Goal: Information Seeking & Learning: Learn about a topic

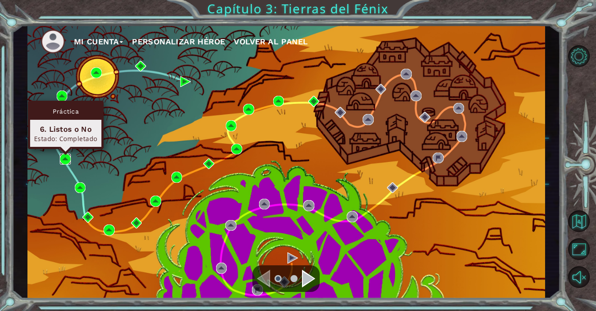
click at [66, 155] on img at bounding box center [65, 158] width 11 height 11
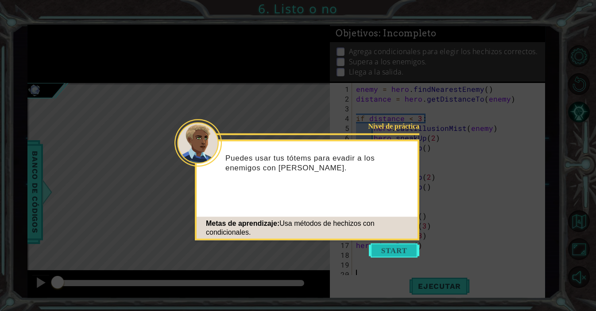
click at [393, 256] on button "Start" at bounding box center [394, 250] width 51 height 14
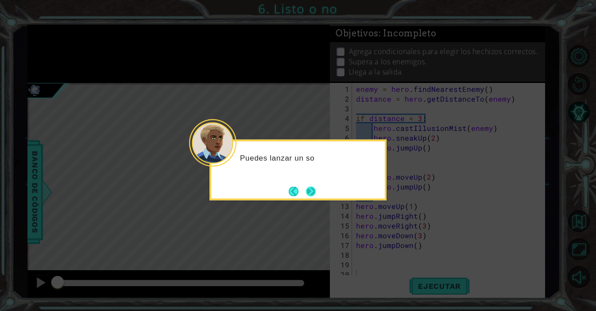
click at [313, 194] on button "Next" at bounding box center [310, 191] width 11 height 11
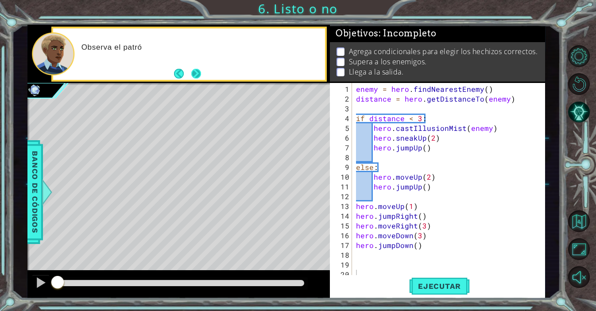
click at [200, 75] on button "Next" at bounding box center [196, 73] width 10 height 10
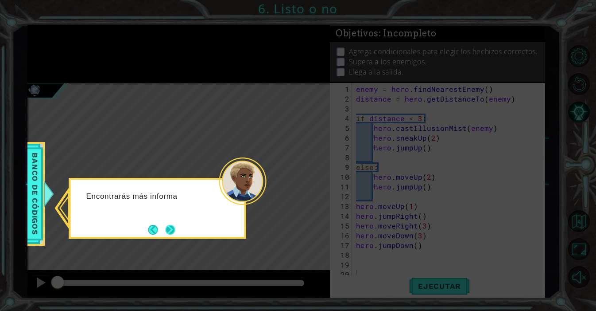
click at [171, 228] on button "Next" at bounding box center [170, 229] width 10 height 10
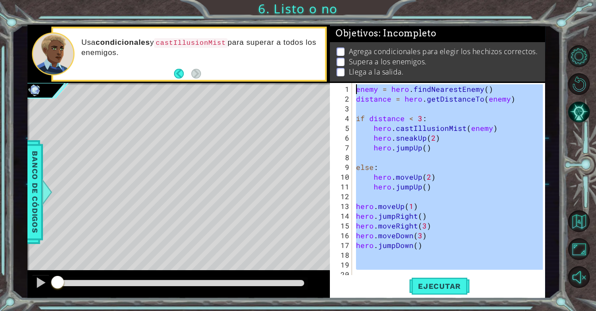
drag, startPoint x: 392, startPoint y: 269, endPoint x: 353, endPoint y: 81, distance: 191.8
click at [353, 79] on div "Objetivos : Incompleto Agrega condicionales para elegir los hechizos correctos.…" at bounding box center [437, 161] width 215 height 273
click at [411, 139] on div "enemy = hero . findNearestEnemy ( ) distance = hero . getDistanceTo ( enemy ) i…" at bounding box center [450, 191] width 193 height 214
type textarea "hero.sneakUp(2)"
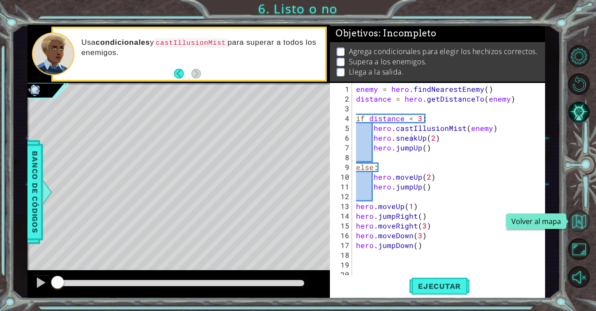
click at [578, 218] on button "Volver al mapa" at bounding box center [580, 221] width 22 height 22
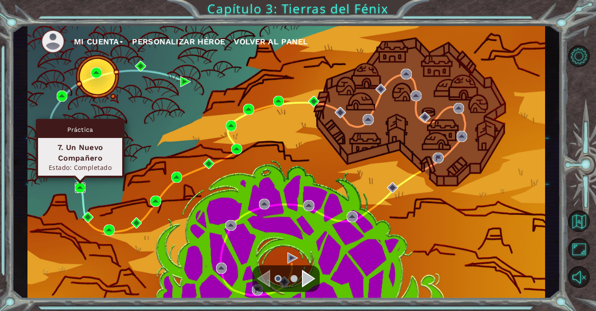
click at [79, 186] on img at bounding box center [80, 187] width 11 height 11
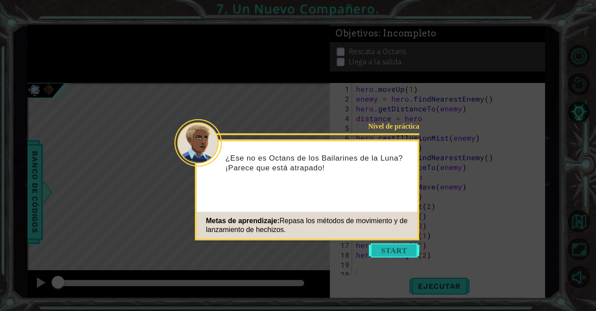
click at [390, 246] on button "Start" at bounding box center [394, 250] width 51 height 14
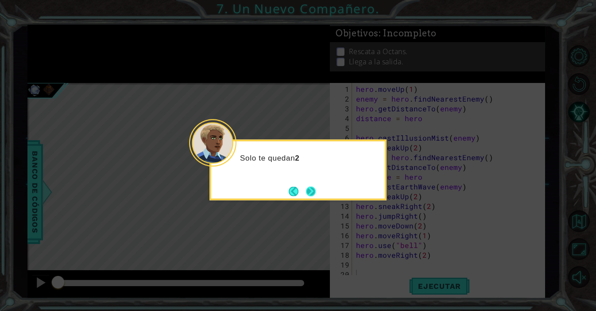
click at [307, 189] on button "Next" at bounding box center [311, 191] width 15 height 15
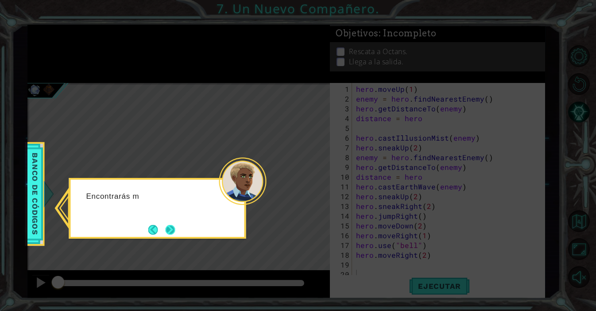
click at [169, 227] on button "Next" at bounding box center [170, 229] width 10 height 10
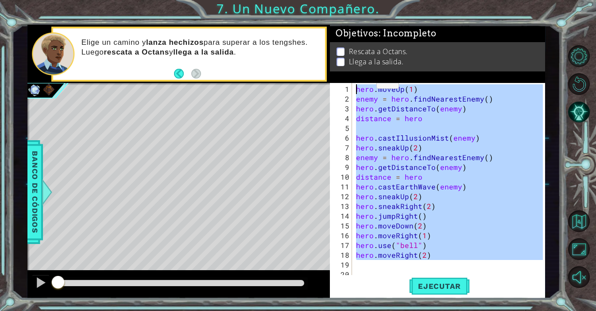
drag, startPoint x: 372, startPoint y: 266, endPoint x: 354, endPoint y: 76, distance: 190.5
click at [354, 76] on div "Objetivos : Incompleto Rescata a Octans. Llega a la salida. 1 2 3 4 5 6 7 8 9 1…" at bounding box center [437, 161] width 215 height 273
click at [496, 149] on div "hero . moveUp ( 1 ) enemy = hero . findNearestEnemy ( ) hero . getDistanceTo ( …" at bounding box center [450, 191] width 193 height 214
type textarea "hero.sneakUp(2)"
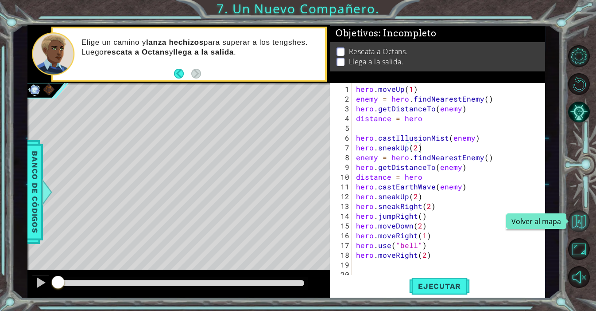
click at [583, 219] on button "Volver al mapa" at bounding box center [580, 221] width 22 height 22
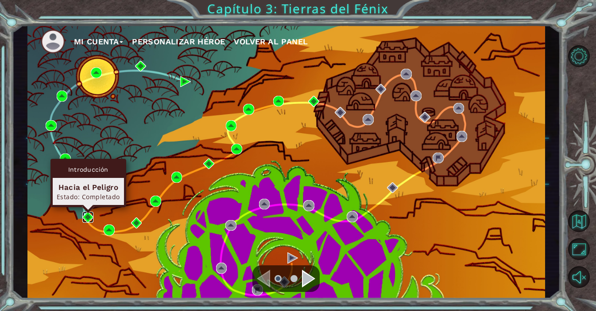
click at [87, 217] on img at bounding box center [87, 216] width 11 height 11
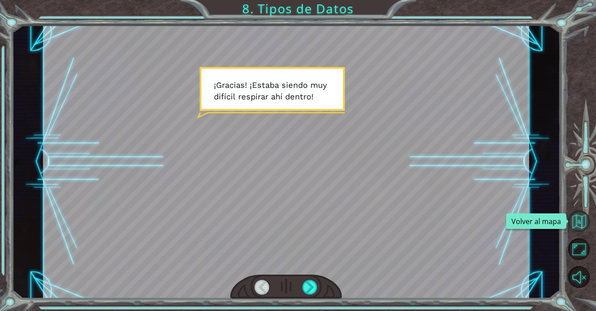
click at [582, 216] on button "Volver al mapa" at bounding box center [580, 221] width 22 height 22
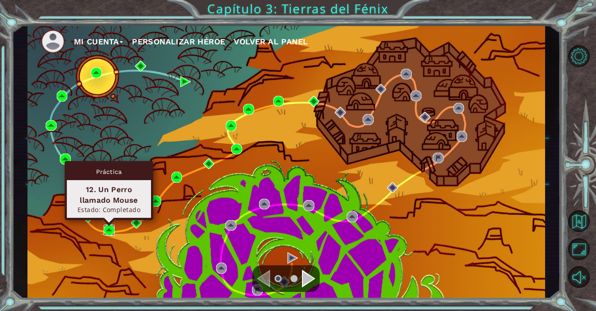
click at [109, 228] on img at bounding box center [109, 229] width 11 height 11
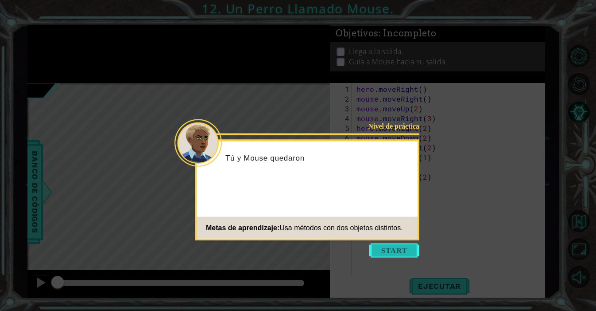
click at [386, 246] on button "Start" at bounding box center [394, 250] width 51 height 14
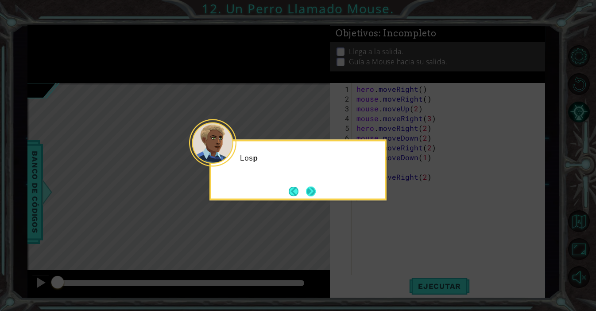
click at [308, 191] on button "Next" at bounding box center [311, 191] width 12 height 12
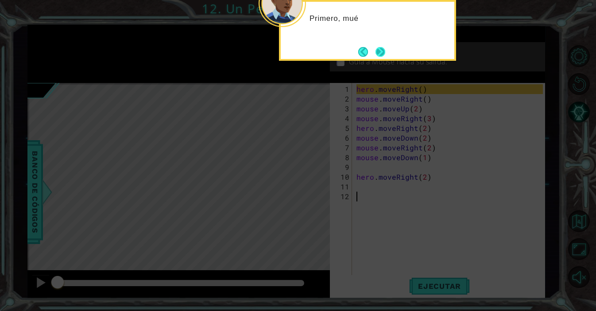
click at [379, 53] on button "Next" at bounding box center [381, 52] width 12 height 12
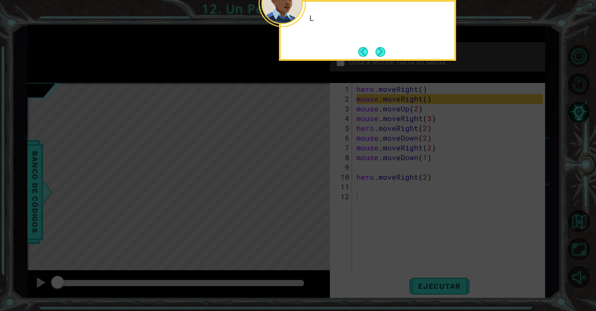
click at [379, 53] on button "Next" at bounding box center [381, 52] width 14 height 14
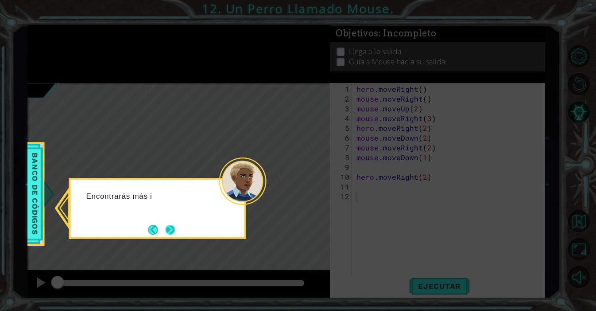
click at [165, 227] on button "Next" at bounding box center [170, 229] width 10 height 10
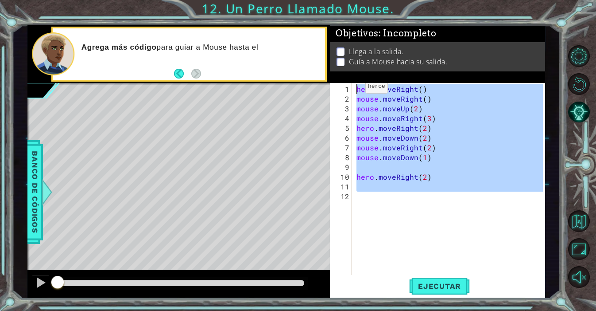
drag, startPoint x: 401, startPoint y: 235, endPoint x: 351, endPoint y: 84, distance: 159.2
click at [351, 84] on div "1 2 3 4 5 6 7 8 9 10 11 12 hero . moveRight ( ) mouse . moveRight ( ) mouse . m…" at bounding box center [436, 180] width 213 height 195
type textarea "hero.moveRight() mouse.moveRight()"
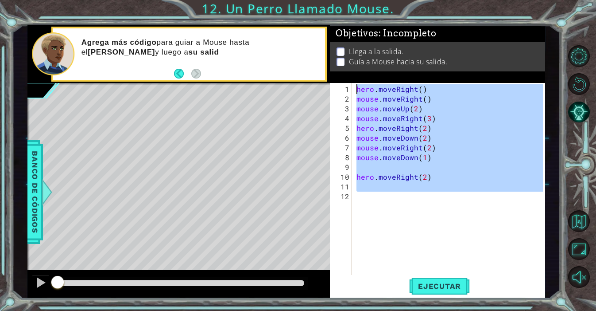
click at [421, 199] on div "hero . moveRight ( ) mouse . moveRight ( ) mouse . moveUp ( 2 ) mouse . moveRig…" at bounding box center [451, 191] width 193 height 214
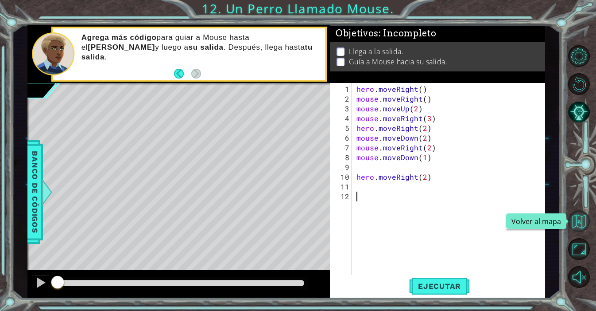
click at [579, 220] on button "Volver al mapa" at bounding box center [580, 221] width 22 height 22
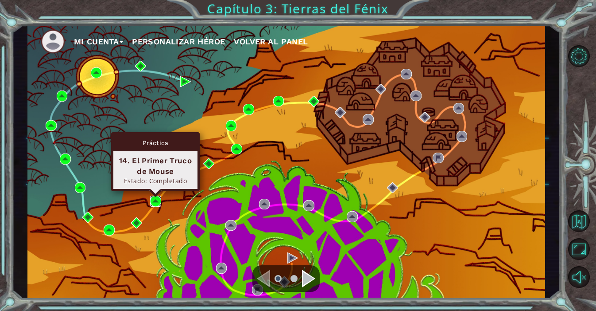
click at [155, 200] on img at bounding box center [155, 200] width 11 height 11
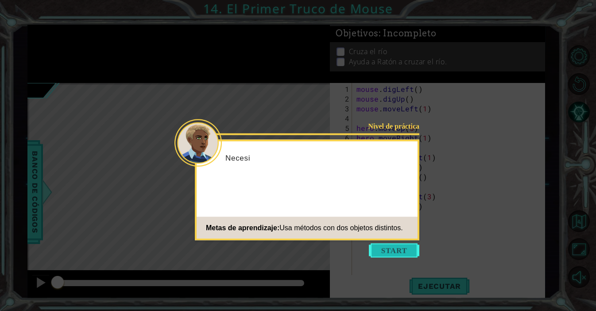
click at [377, 253] on button "Start" at bounding box center [394, 250] width 51 height 14
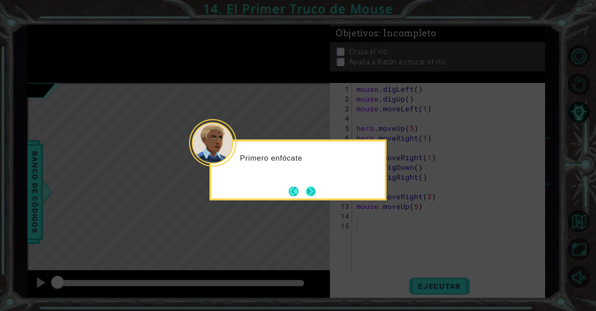
click at [315, 193] on button "Next" at bounding box center [311, 191] width 10 height 10
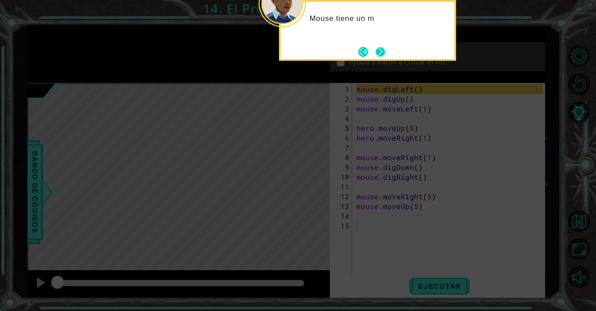
click at [382, 53] on button "Next" at bounding box center [380, 51] width 11 height 11
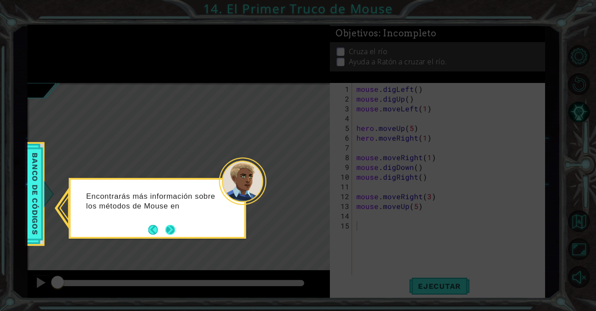
click at [170, 228] on button "Next" at bounding box center [170, 229] width 10 height 10
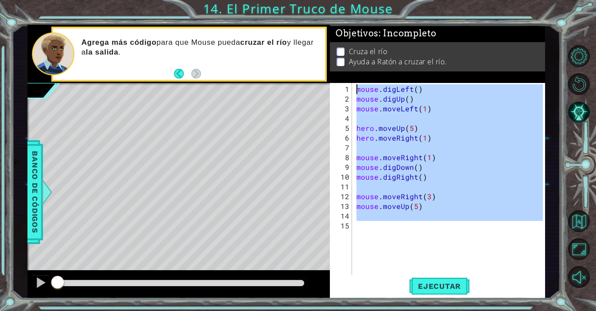
drag, startPoint x: 380, startPoint y: 234, endPoint x: 349, endPoint y: 82, distance: 155.1
click at [349, 82] on div "Objetivos : Incompleto Cruza el río Ayuda a Ratón a cruzar el río. 1 2 3 4 5 6 …" at bounding box center [437, 161] width 215 height 273
click at [476, 196] on div "mouse . digLeft ( ) mouse . digUp ( ) mouse . moveLeft ( 1 ) hero . moveUp ( 5 …" at bounding box center [451, 191] width 193 height 214
type textarea "mouse.moveRight(3)"
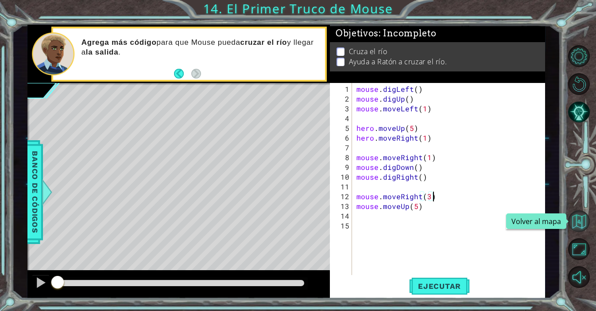
click at [586, 218] on button "Volver al mapa" at bounding box center [580, 221] width 22 height 22
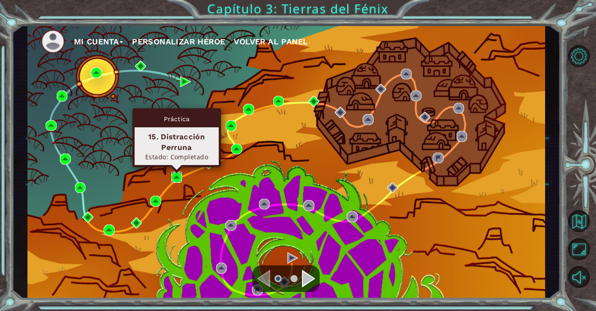
click at [176, 174] on img at bounding box center [176, 176] width 11 height 11
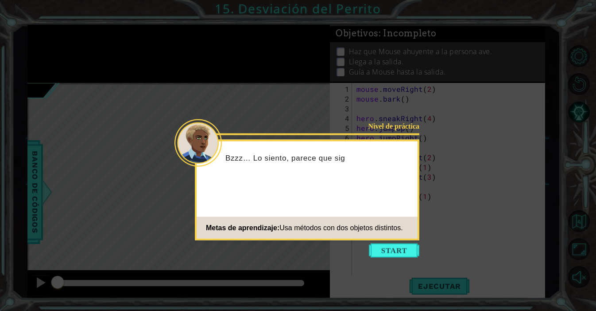
click at [402, 239] on div "Nivel de práctica Bzzz… Lo siento, parece que sig Metas de aprendizaje: Usa mét…" at bounding box center [307, 190] width 225 height 101
click at [400, 248] on button "Start" at bounding box center [394, 250] width 51 height 14
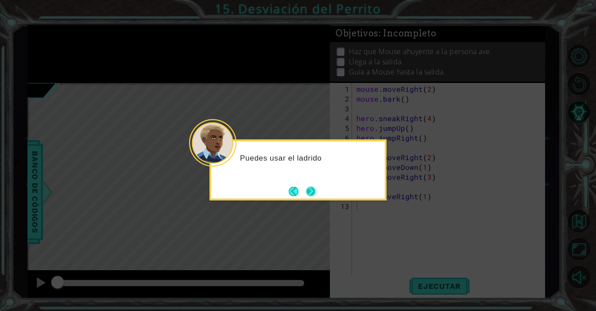
click at [308, 196] on button "Next" at bounding box center [311, 191] width 10 height 10
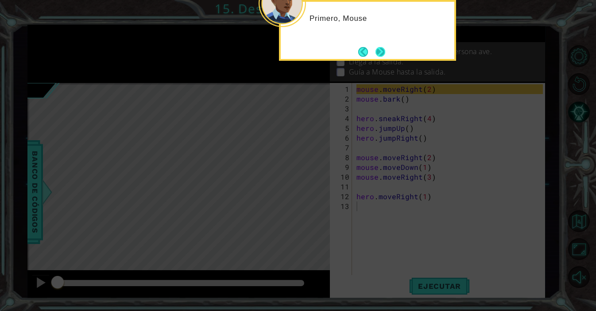
click at [380, 52] on button "Next" at bounding box center [381, 52] width 10 height 10
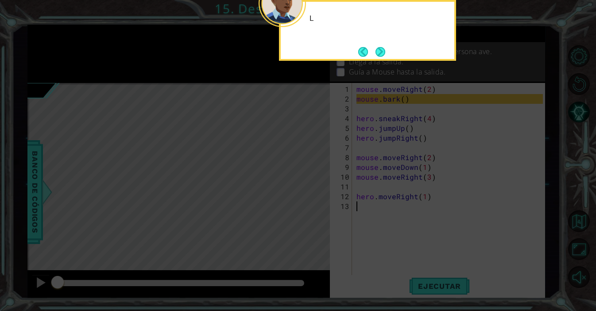
click at [380, 52] on button "Next" at bounding box center [381, 52] width 12 height 12
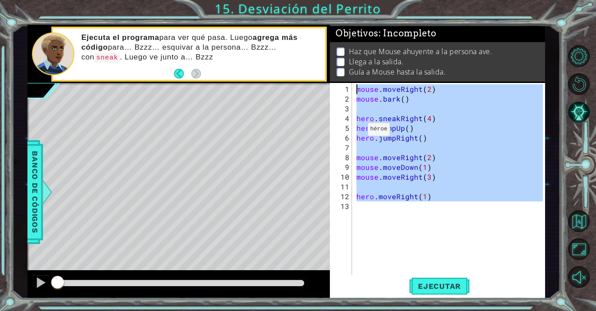
drag, startPoint x: 369, startPoint y: 223, endPoint x: 341, endPoint y: 86, distance: 139.8
click at [341, 86] on div "1 2 3 4 5 6 7 8 9 10 11 12 13 mouse . moveRight ( 2 ) mouse . bark ( ) hero . s…" at bounding box center [436, 180] width 213 height 195
click at [441, 169] on div "mouse . moveRight ( 2 ) mouse . bark ( ) hero . sneakRight ( 4 ) hero . jumpUp …" at bounding box center [451, 191] width 193 height 214
type textarea "mouse.moveDown(1)"
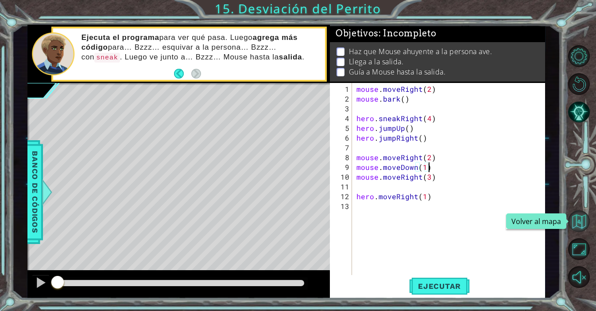
click at [583, 220] on button "Volver al mapa" at bounding box center [580, 221] width 22 height 22
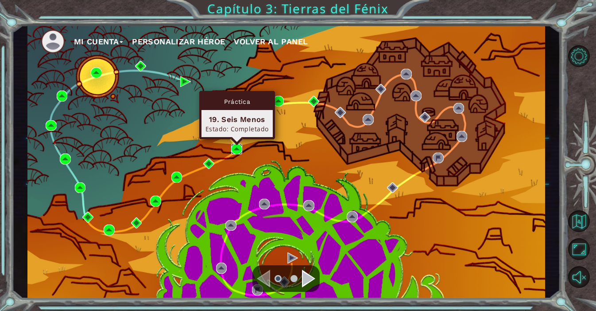
click at [233, 149] on img at bounding box center [236, 149] width 11 height 11
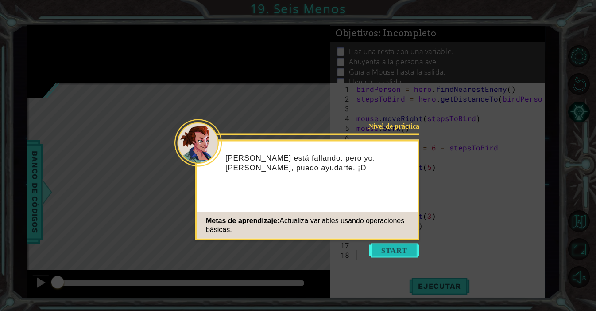
click at [398, 248] on button "Start" at bounding box center [394, 250] width 51 height 14
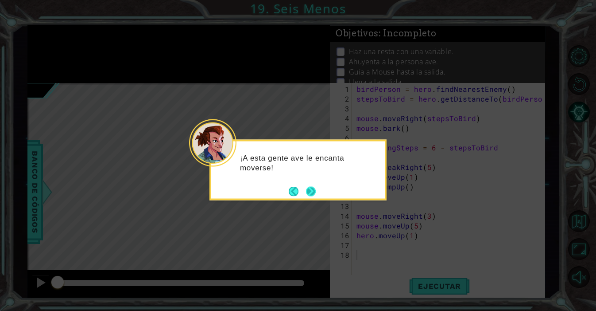
click at [308, 190] on button "Next" at bounding box center [311, 191] width 10 height 10
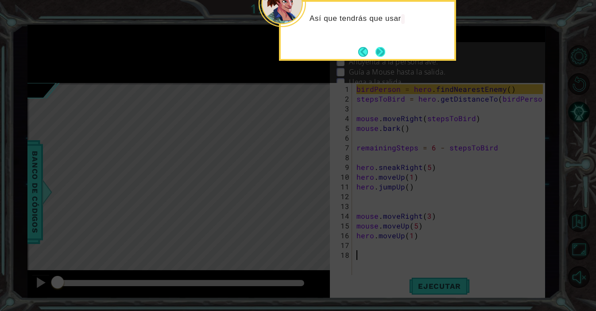
click at [380, 53] on button "Next" at bounding box center [381, 52] width 10 height 10
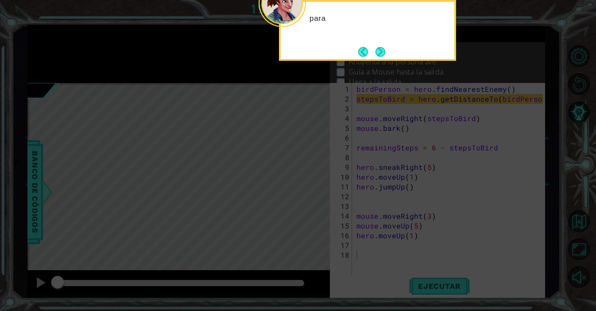
click at [380, 53] on button "Next" at bounding box center [381, 52] width 10 height 10
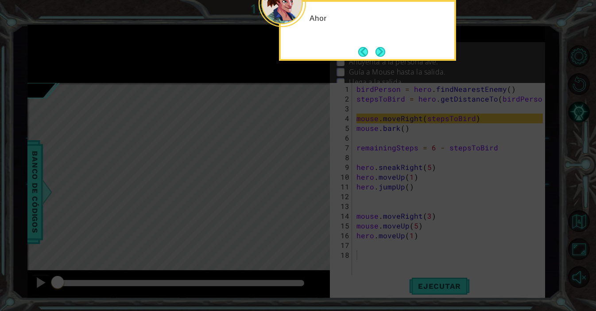
click at [380, 53] on button "Next" at bounding box center [381, 52] width 10 height 10
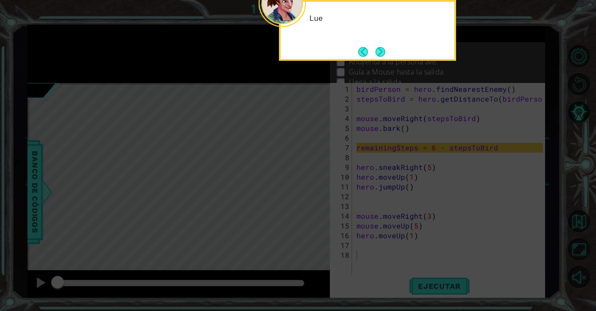
click at [380, 53] on button "Next" at bounding box center [381, 52] width 10 height 10
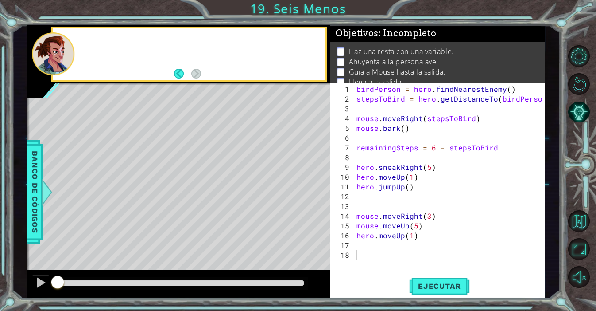
click at [380, 53] on p "Haz una resta con una variable." at bounding box center [401, 52] width 105 height 10
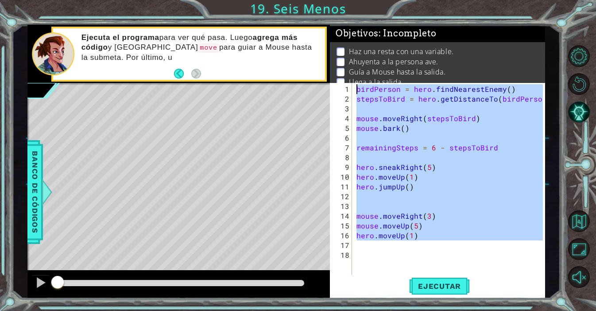
drag, startPoint x: 377, startPoint y: 249, endPoint x: 358, endPoint y: 78, distance: 171.6
click at [358, 78] on div "Objetivos : Incompleto Haz una resta con una variable. Ahuyenta a la persona av…" at bounding box center [437, 161] width 215 height 273
type textarea "birdPerson = hero.findNearestEnemy() stepsToBird = hero.getDistanceTo(birdPerso…"
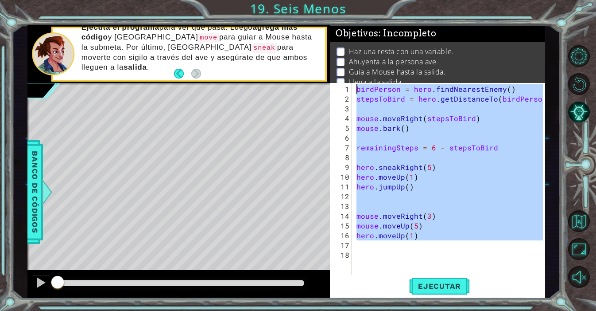
click at [431, 160] on div "birdPerson = hero . findNearestEnemy ( ) stepsToBird = hero . getDistanceTo ( b…" at bounding box center [451, 191] width 193 height 214
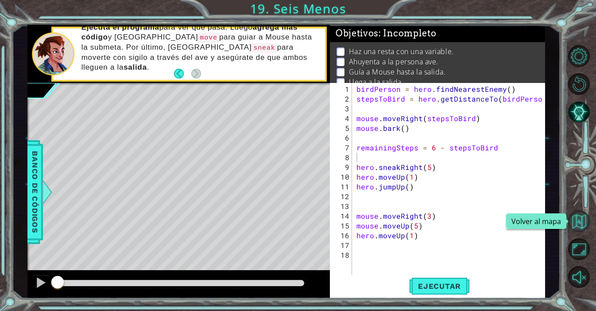
click at [576, 221] on button "Volver al mapa" at bounding box center [580, 221] width 22 height 22
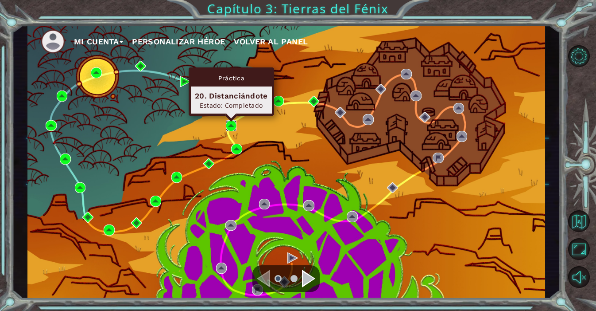
click at [232, 125] on img at bounding box center [231, 125] width 11 height 11
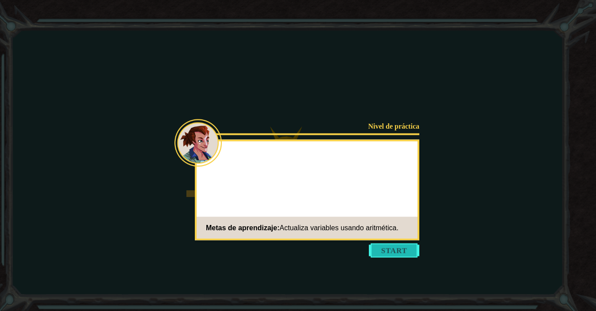
click at [391, 249] on button "Start" at bounding box center [394, 250] width 51 height 14
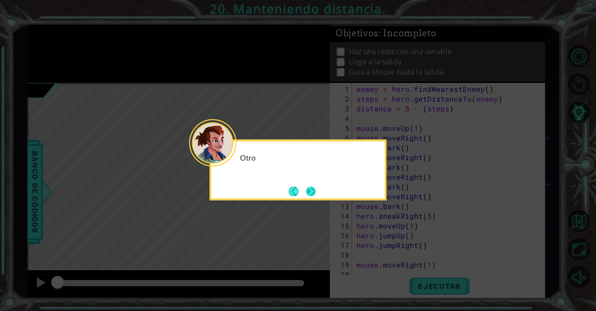
scroll to position [49, 0]
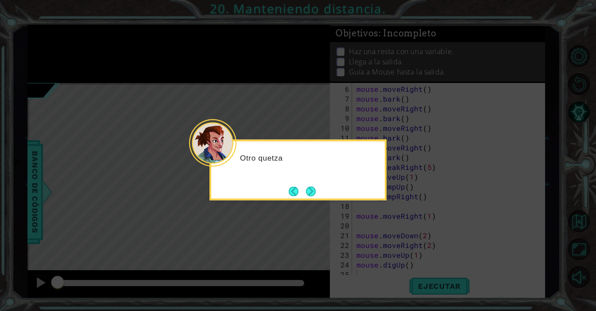
click at [319, 190] on div "Otro quetza" at bounding box center [298, 170] width 177 height 61
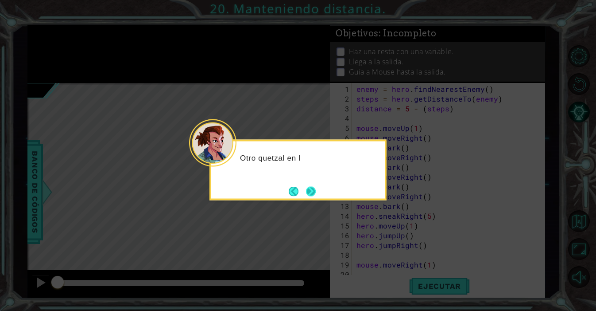
click at [312, 190] on button "Next" at bounding box center [311, 191] width 10 height 10
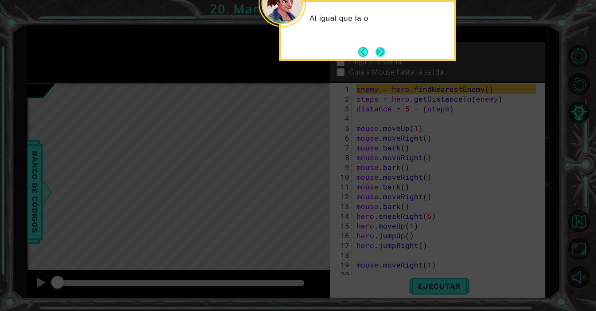
click at [386, 53] on button "Next" at bounding box center [381, 52] width 10 height 10
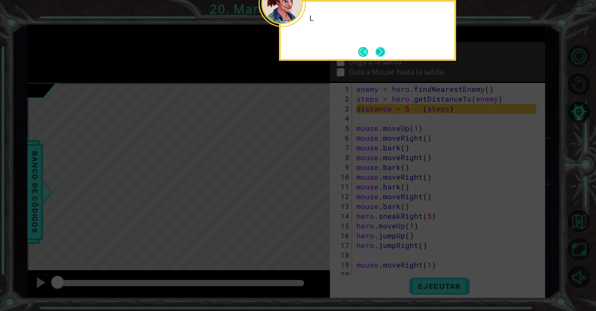
click at [384, 52] on button "Next" at bounding box center [381, 52] width 10 height 10
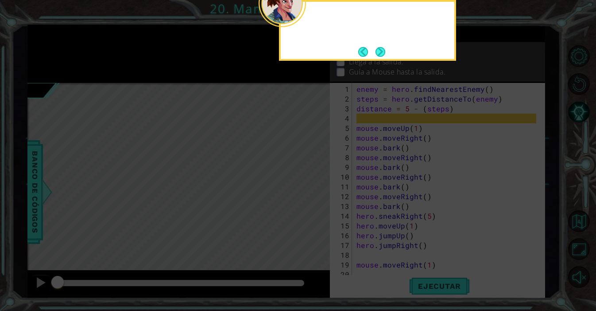
click at [385, 52] on button "Next" at bounding box center [381, 52] width 10 height 10
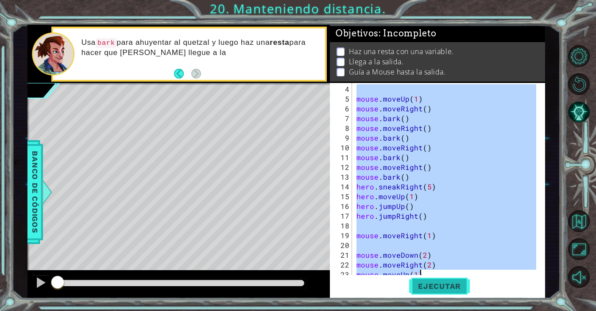
scroll to position [49, 0]
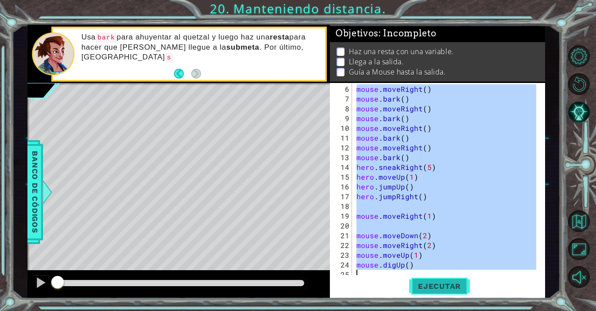
drag, startPoint x: 358, startPoint y: 88, endPoint x: 446, endPoint y: 285, distance: 216.0
click at [446, 285] on div "6 7 8 9 10 11 12 13 14 15 16 17 18 19 20 21 22 23 24 25 mouse . moveRight ( ) m…" at bounding box center [437, 190] width 215 height 215
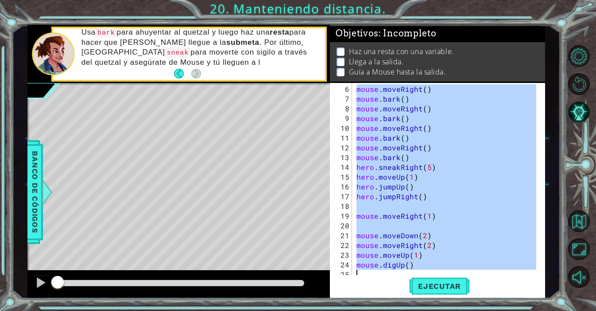
click at [460, 237] on div "mouse . moveRight ( ) mouse . bark ( ) mouse . moveRight ( ) mouse . bark ( ) m…" at bounding box center [448, 191] width 186 height 214
type textarea "mouse.moveDown(2)"
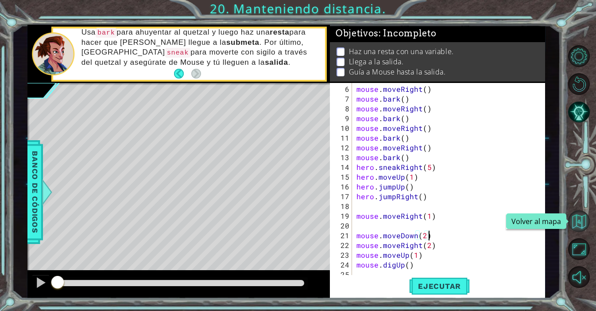
click at [582, 218] on button "Volver al mapa" at bounding box center [580, 221] width 22 height 22
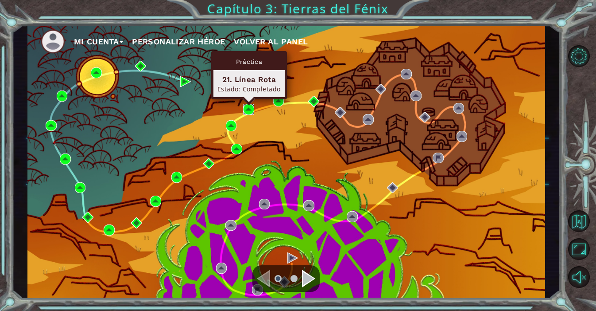
click at [248, 105] on img at bounding box center [248, 109] width 11 height 11
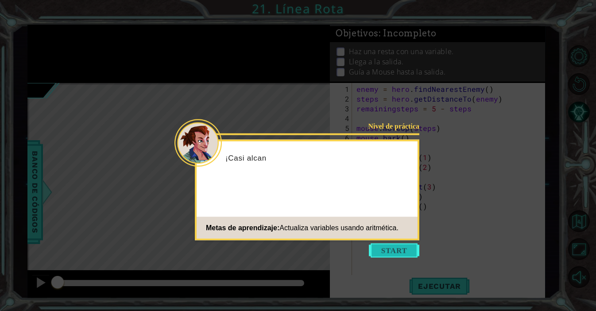
click at [388, 256] on button "Start" at bounding box center [394, 250] width 51 height 14
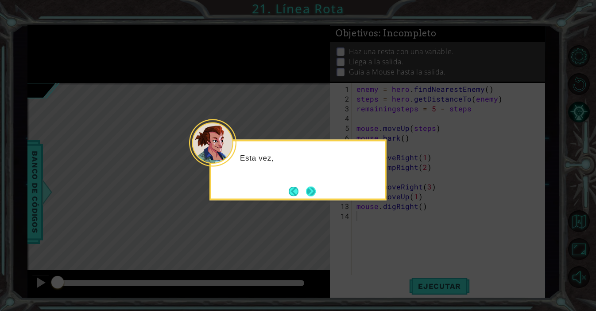
click at [308, 188] on button "Next" at bounding box center [311, 191] width 10 height 10
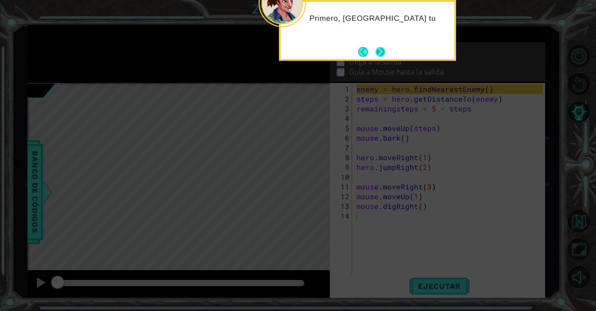
click at [380, 57] on button "Next" at bounding box center [381, 52] width 10 height 10
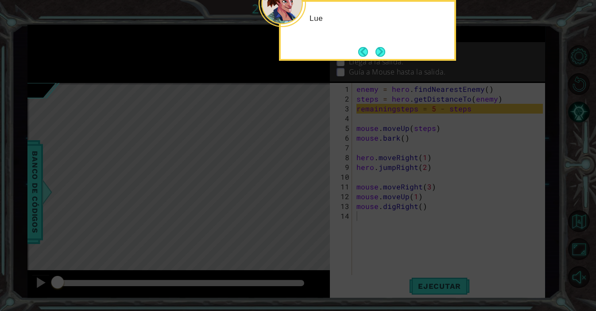
click at [381, 56] on button "Next" at bounding box center [381, 52] width 10 height 10
click at [381, 57] on p "Llega a la salida." at bounding box center [376, 62] width 55 height 10
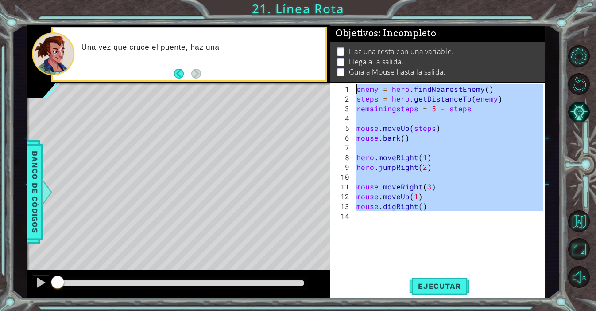
drag, startPoint x: 410, startPoint y: 250, endPoint x: 347, endPoint y: 55, distance: 204.9
click at [347, 55] on div "Objetivos : Incompleto Haz una resta con una variable. Llega a la salida. Guía …" at bounding box center [437, 161] width 215 height 273
type textarea "enemy = hero.findNearestEnemy() steps = hero.getDistanceTo(enemy)"
click at [427, 145] on div "enemy = hero . findNearestEnemy ( ) steps = hero . getDistanceTo ( enemy ) rema…" at bounding box center [451, 191] width 193 height 214
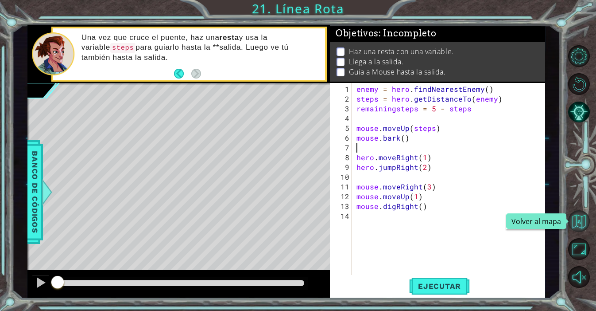
click at [576, 218] on button "Volver al mapa" at bounding box center [580, 221] width 22 height 22
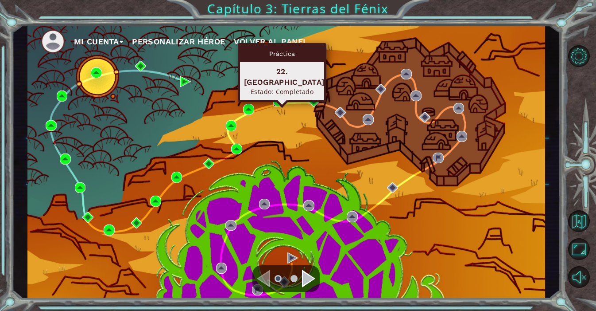
click at [275, 97] on img at bounding box center [278, 101] width 11 height 11
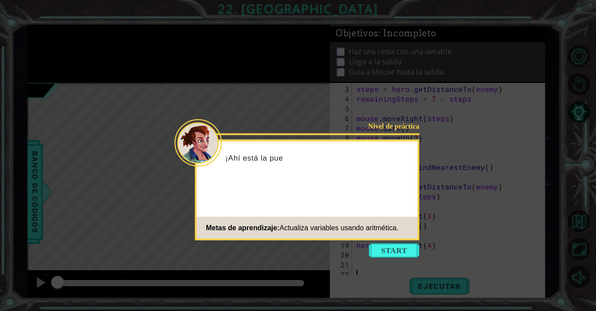
scroll to position [19, 0]
click at [378, 258] on icon at bounding box center [298, 155] width 596 height 311
click at [382, 244] on button "Start" at bounding box center [394, 250] width 51 height 14
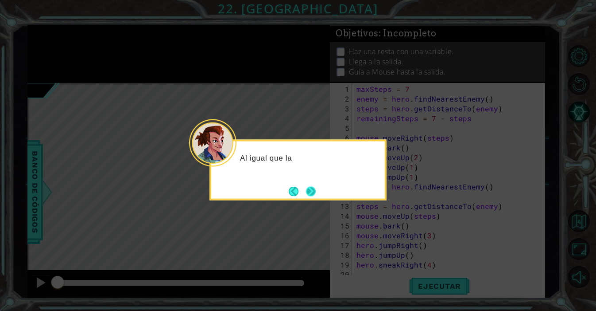
click at [316, 194] on button "Next" at bounding box center [311, 191] width 10 height 10
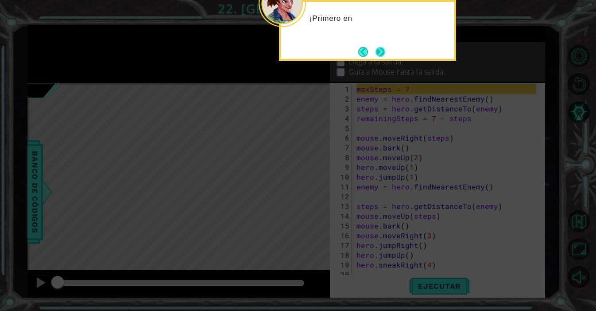
click at [385, 56] on button "Next" at bounding box center [381, 52] width 10 height 10
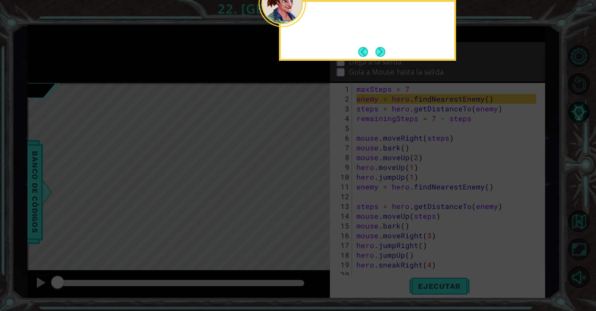
click at [384, 56] on button "Next" at bounding box center [380, 52] width 10 height 10
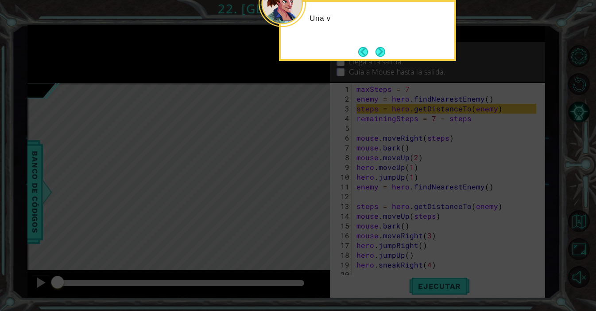
click at [385, 60] on div "Una v" at bounding box center [367, 30] width 177 height 61
click at [385, 55] on button "Next" at bounding box center [381, 52] width 10 height 10
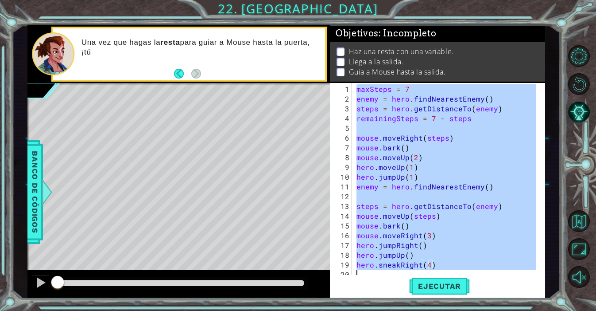
scroll to position [19, 0]
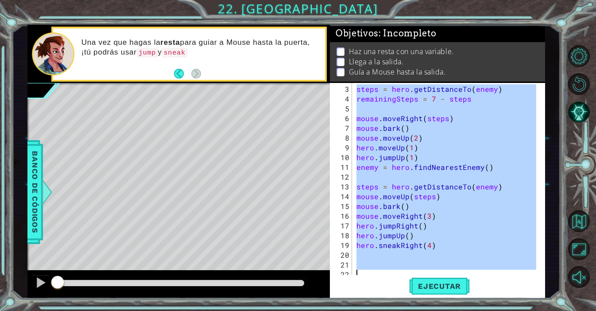
drag, startPoint x: 358, startPoint y: 90, endPoint x: 463, endPoint y: 266, distance: 206.1
click at [463, 266] on div "steps = hero . getDistanceTo ( enemy ) remainingSteps = 7 - steps mouse . moveR…" at bounding box center [448, 191] width 186 height 214
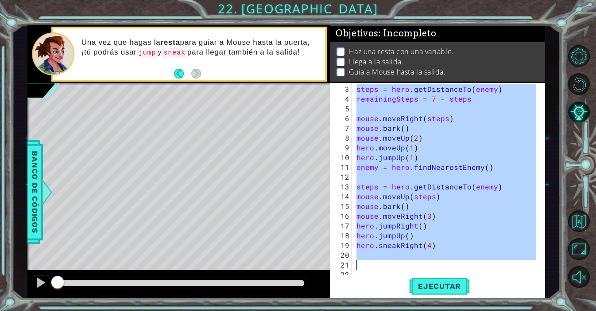
click at [522, 225] on div "steps = hero . getDistanceTo ( enemy ) remainingSteps = 7 - steps mouse . moveR…" at bounding box center [448, 191] width 186 height 214
type textarea "hero.jumpRight()"
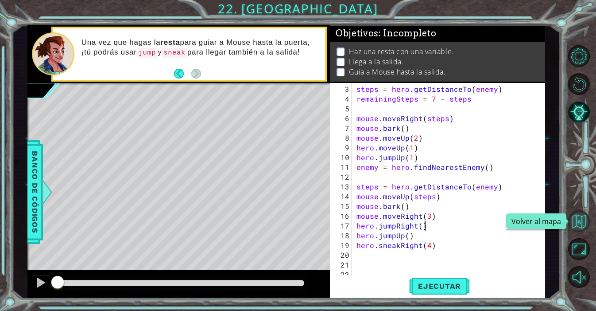
click at [575, 222] on button "Volver al mapa" at bounding box center [580, 221] width 22 height 22
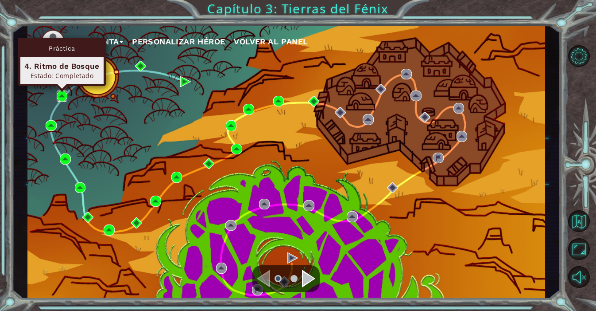
click at [63, 94] on img at bounding box center [62, 95] width 11 height 11
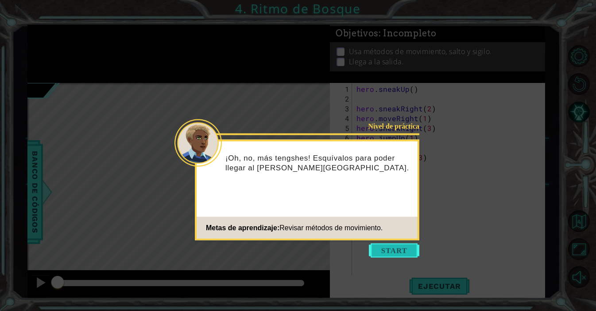
click at [397, 250] on button "Start" at bounding box center [394, 250] width 51 height 14
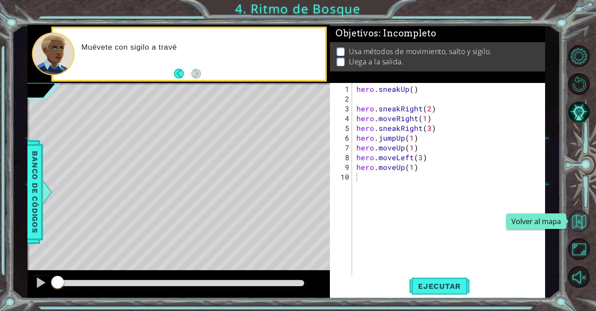
click at [577, 224] on button "Volver al mapa" at bounding box center [580, 221] width 22 height 22
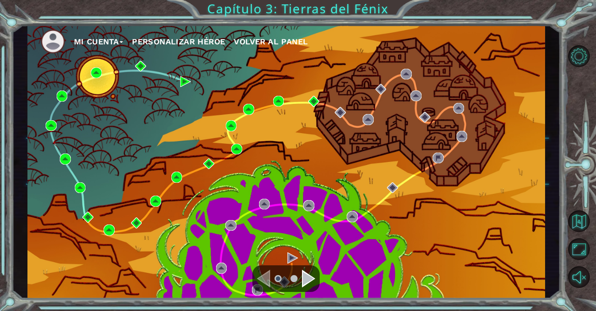
click at [211, 61] on div "Mi Cuenta Personalizar héroe Volver al panel" at bounding box center [286, 161] width 518 height 273
click at [486, 183] on div "Mi Cuenta Personalizar héroe Volver al panel" at bounding box center [286, 161] width 518 height 273
click at [390, 128] on div "Mi Cuenta Personalizar héroe Volver al panel" at bounding box center [286, 161] width 518 height 273
click at [113, 45] on button "Mi Cuenta" at bounding box center [99, 41] width 50 height 13
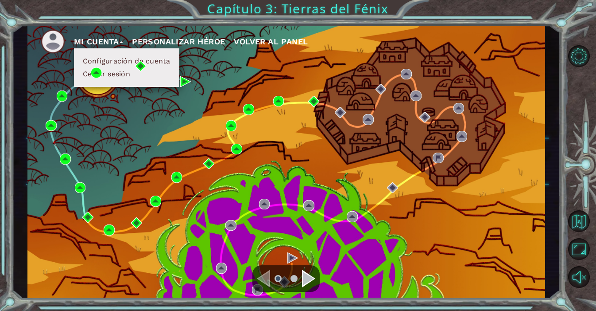
click at [113, 45] on button "Mi Cuenta" at bounding box center [99, 41] width 50 height 13
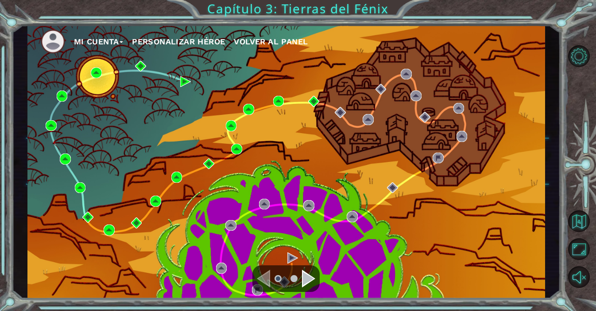
click at [222, 56] on div "Mi Cuenta Personalizar héroe Volver al panel" at bounding box center [286, 161] width 518 height 273
click at [278, 136] on div "Mi Cuenta Personalizar héroe Volver al panel" at bounding box center [286, 161] width 518 height 273
click at [308, 138] on div "Mi Cuenta Personalizar héroe Volver al panel" at bounding box center [286, 161] width 518 height 273
click at [302, 58] on div "Mi Cuenta Personalizar héroe Volver al panel" at bounding box center [286, 161] width 518 height 273
